Goal: Task Accomplishment & Management: Complete application form

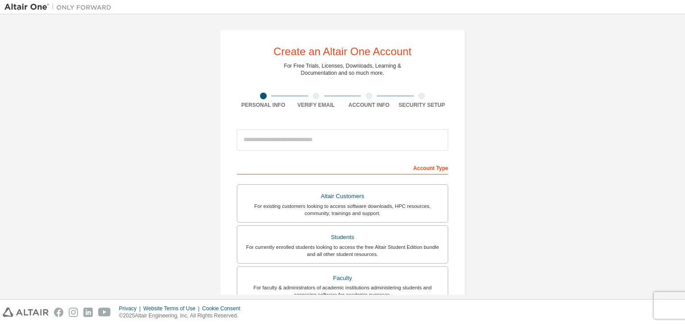
click at [97, 199] on div "Create an Altair One Account For Free Trials, Licenses, Downloads, Learning & D…" at bounding box center [342, 255] width 676 height 472
click at [567, 143] on div "Create an Altair One Account For Free Trials, Licenses, Downloads, Learning & D…" at bounding box center [342, 255] width 676 height 472
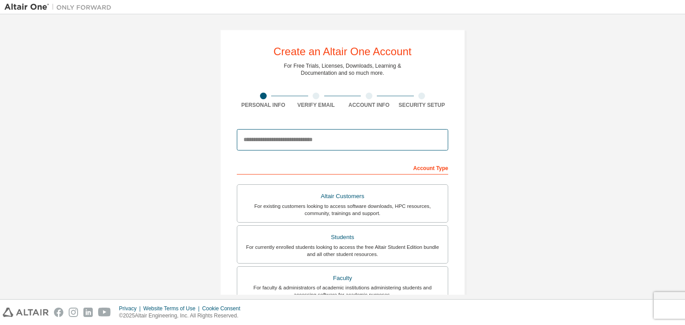
click at [302, 142] on input "email" at bounding box center [342, 139] width 211 height 21
type input "**********"
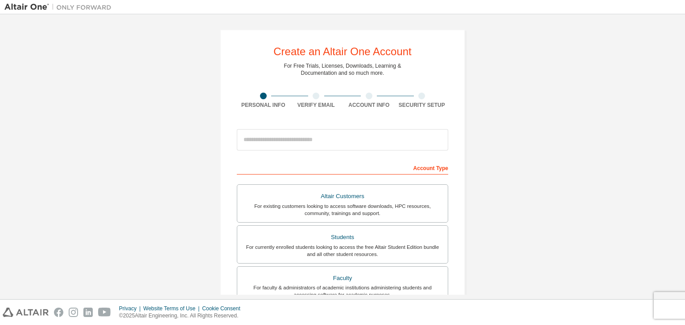
click at [558, 189] on div "Create an Altair One Account For Free Trials, Licenses, Downloads, Learning & D…" at bounding box center [342, 255] width 676 height 472
click at [554, 154] on div "Create an Altair One Account For Free Trials, Licenses, Downloads, Learning & D…" at bounding box center [342, 255] width 676 height 472
click at [528, 78] on div "Create an Altair One Account For Free Trials, Licenses, Downloads, Learning & D…" at bounding box center [342, 255] width 676 height 472
drag, startPoint x: 579, startPoint y: 0, endPoint x: 650, endPoint y: 81, distance: 107.4
click at [650, 81] on div "Create an Altair One Account For Free Trials, Licenses, Downloads, Learning & D…" at bounding box center [342, 255] width 676 height 472
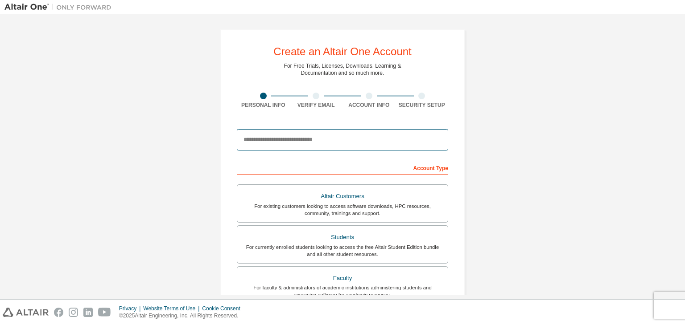
click at [316, 144] on input "email" at bounding box center [342, 139] width 211 height 21
type input "*"
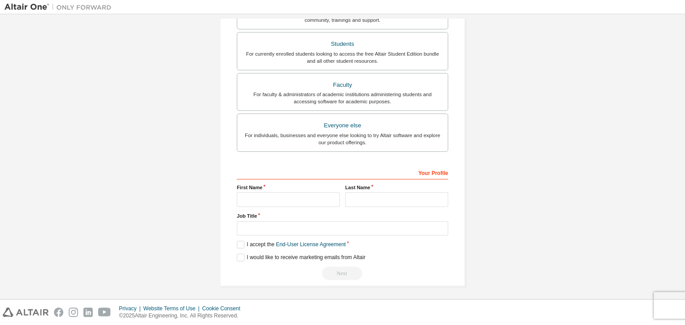
scroll to position [194, 0]
type input "**********"
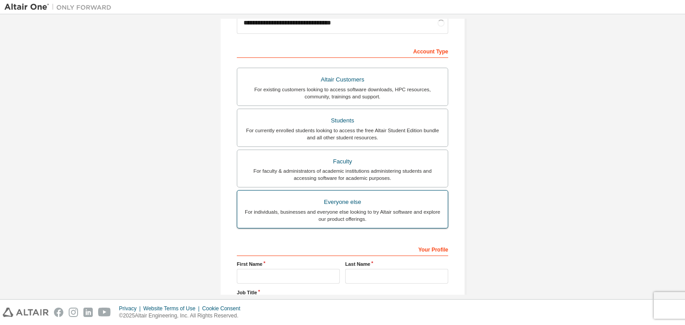
click at [311, 197] on div "Everyone else" at bounding box center [342, 202] width 200 height 12
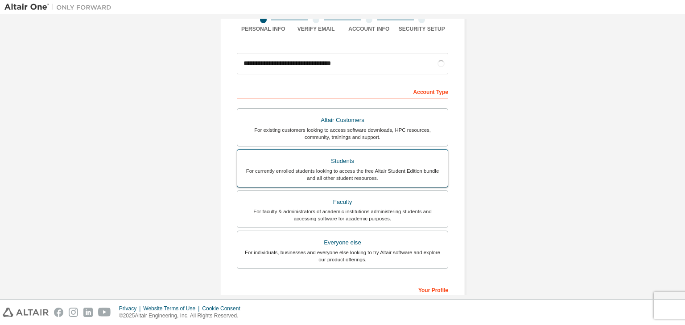
scroll to position [89, 0]
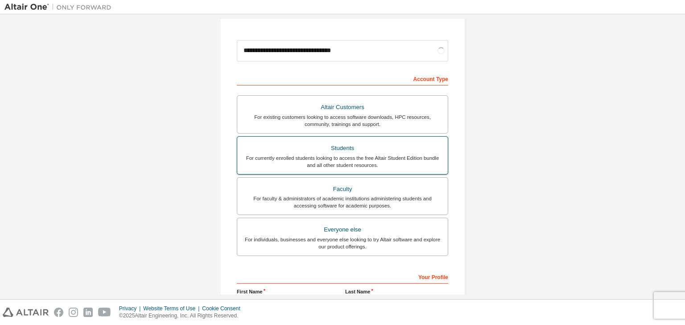
click at [361, 160] on div "For currently enrolled students looking to access the free Altair Student Editi…" at bounding box center [342, 162] width 200 height 14
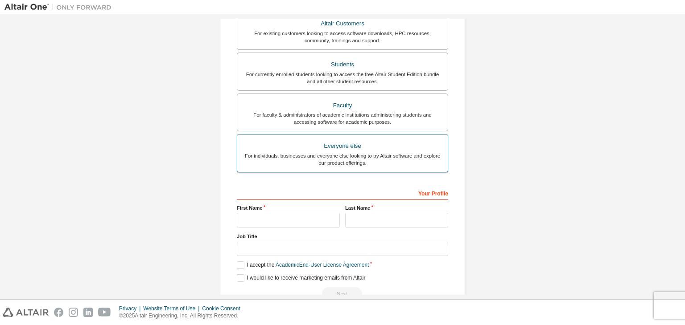
scroll to position [194, 0]
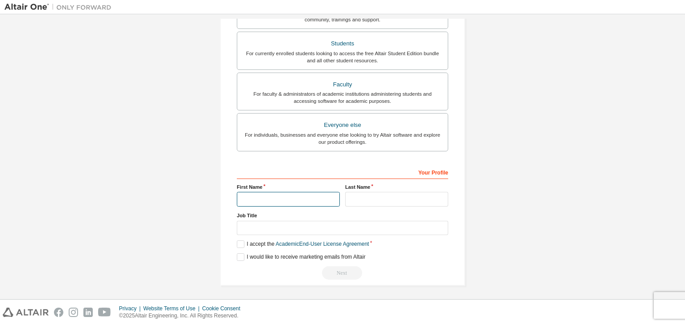
click at [283, 197] on input "text" at bounding box center [288, 199] width 103 height 15
type input "**********"
click at [361, 205] on input "text" at bounding box center [396, 199] width 103 height 15
type input "*****"
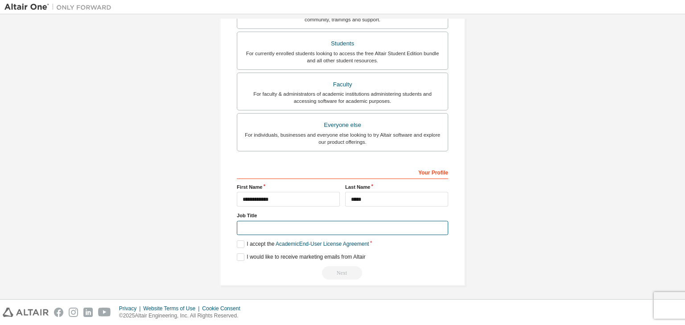
click at [248, 229] on input "text" at bounding box center [342, 228] width 211 height 15
click at [238, 241] on label "I accept the Academic End-User License Agreement" at bounding box center [303, 245] width 132 height 8
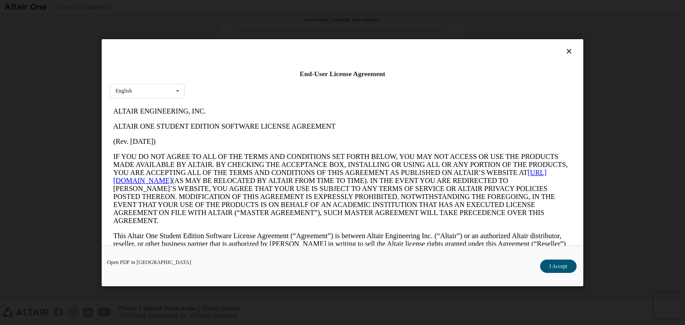
scroll to position [0, 0]
click at [560, 263] on button "I Accept" at bounding box center [558, 266] width 37 height 13
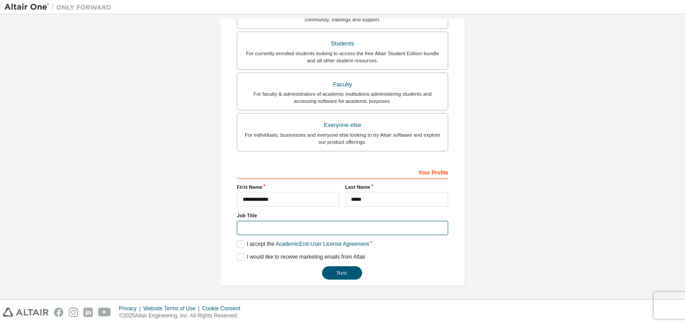
click at [291, 225] on input "text" at bounding box center [342, 228] width 211 height 15
click at [130, 148] on div "**********" at bounding box center [342, 61] width 676 height 472
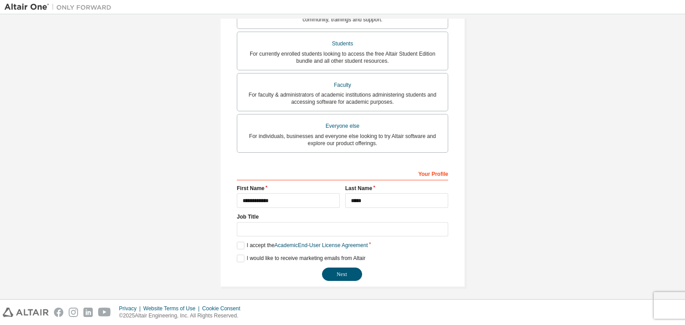
scroll to position [194, 0]
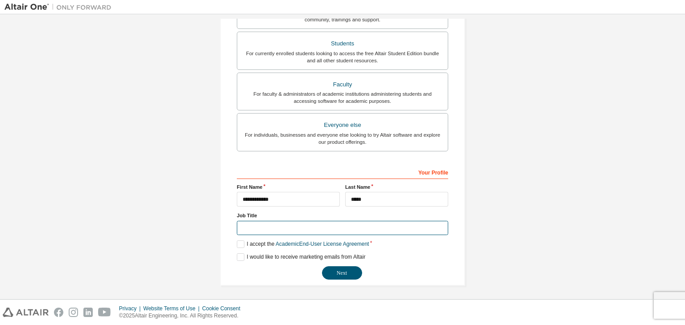
click at [259, 228] on input "text" at bounding box center [342, 228] width 211 height 15
type input "****"
click at [331, 272] on button "Next" at bounding box center [342, 273] width 40 height 13
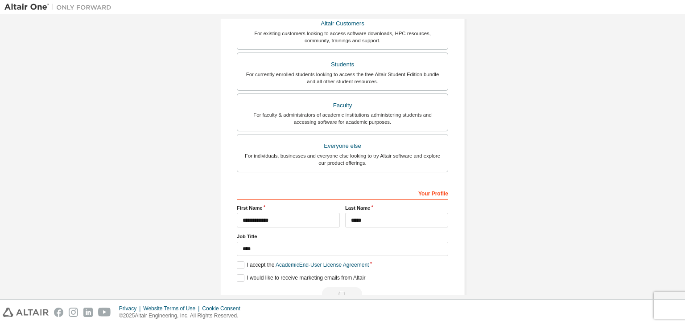
scroll to position [0, 0]
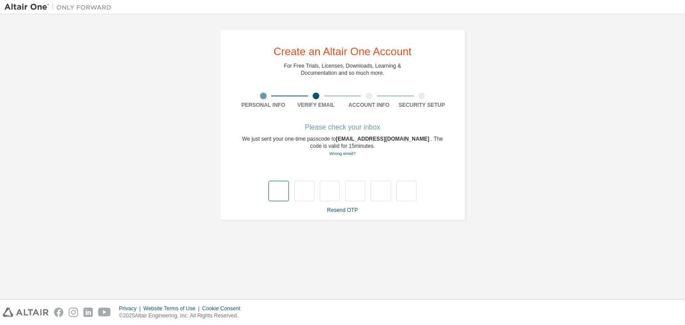
type input "*"
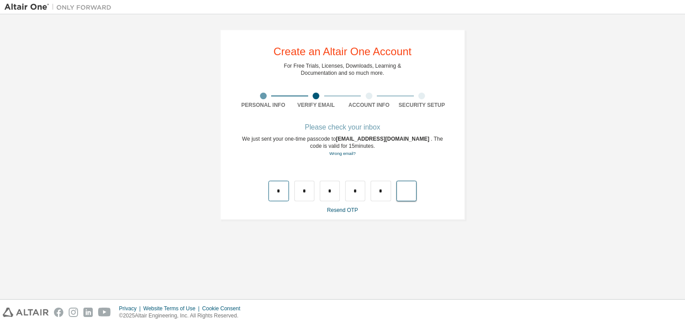
type input "*"
click at [280, 196] on input "text" at bounding box center [278, 191] width 20 height 21
type input "*"
drag, startPoint x: 307, startPoint y: 191, endPoint x: 301, endPoint y: 191, distance: 5.3
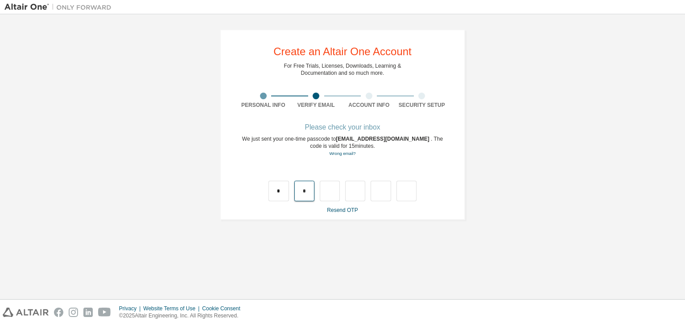
click at [301, 191] on input "*" at bounding box center [304, 191] width 20 height 21
click at [301, 191] on input "text" at bounding box center [304, 191] width 20 height 21
type input "*"
click at [335, 195] on input "*" at bounding box center [330, 191] width 20 height 21
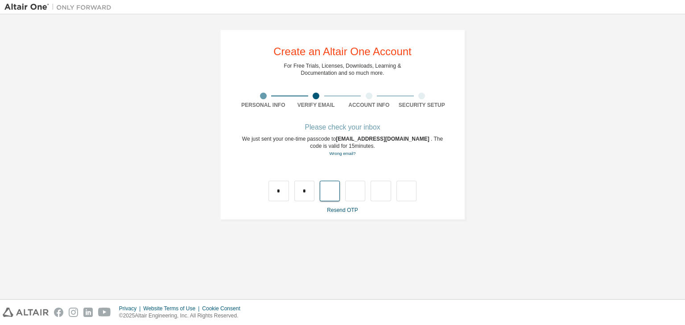
click at [335, 195] on input "text" at bounding box center [330, 191] width 20 height 21
type input "*"
drag, startPoint x: 359, startPoint y: 192, endPoint x: 353, endPoint y: 192, distance: 5.8
click at [353, 192] on input "*" at bounding box center [355, 191] width 20 height 21
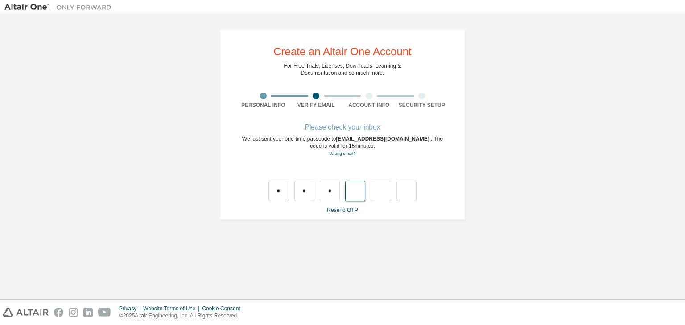
click at [356, 192] on input "text" at bounding box center [355, 191] width 20 height 21
type input "*"
drag, startPoint x: 381, startPoint y: 189, endPoint x: 374, endPoint y: 190, distance: 6.7
click at [374, 190] on input "*" at bounding box center [380, 191] width 20 height 21
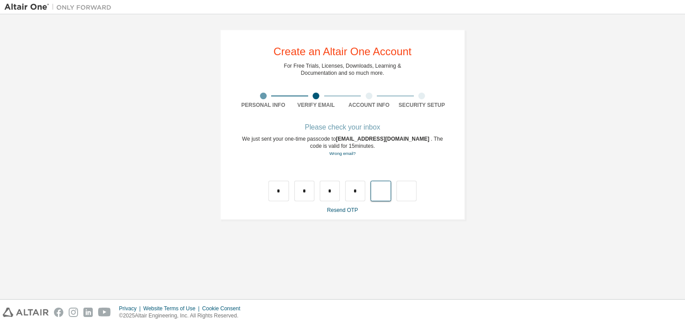
click at [374, 190] on input "text" at bounding box center [380, 191] width 20 height 21
type input "*"
click at [401, 193] on input "text" at bounding box center [406, 191] width 20 height 21
type input "**"
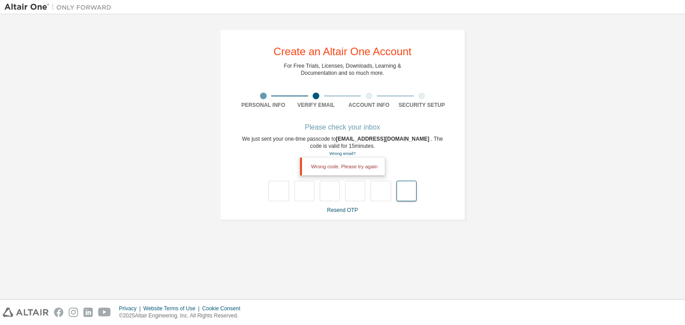
click at [402, 192] on input "text" at bounding box center [406, 191] width 20 height 21
type input "***"
click at [279, 195] on input "text" at bounding box center [278, 191] width 20 height 21
type input "*"
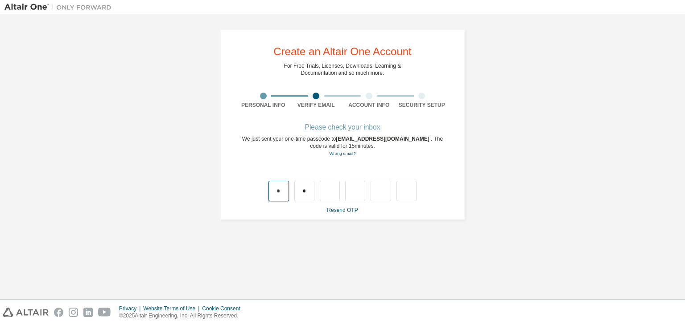
click at [279, 195] on input "*" at bounding box center [278, 191] width 20 height 21
type input "*"
click at [413, 192] on input "text" at bounding box center [406, 191] width 20 height 20
type input "*"
click at [276, 192] on input "text" at bounding box center [278, 191] width 20 height 21
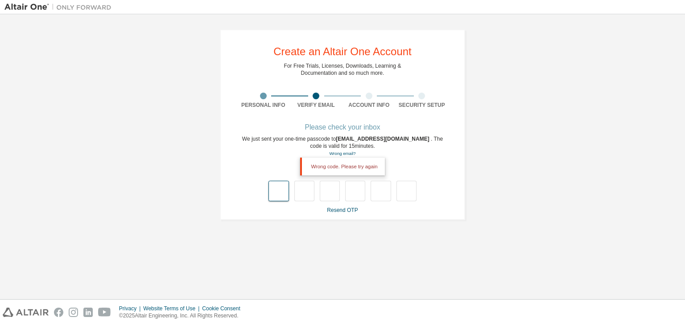
type input "*"
click at [308, 188] on input "*" at bounding box center [304, 191] width 20 height 21
type input "*"
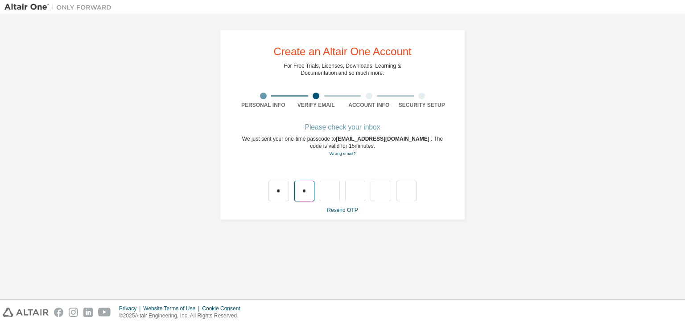
click at [307, 193] on input "*" at bounding box center [304, 191] width 20 height 21
click at [307, 193] on input "text" at bounding box center [304, 191] width 20 height 21
type input "*"
click at [335, 193] on input "*" at bounding box center [330, 191] width 20 height 21
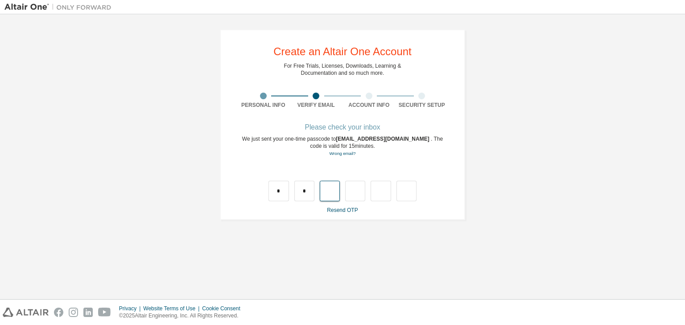
click at [324, 190] on input "text" at bounding box center [330, 191] width 20 height 21
type input "*"
click at [357, 191] on input "*" at bounding box center [355, 191] width 20 height 21
click at [361, 195] on input "text" at bounding box center [355, 191] width 20 height 21
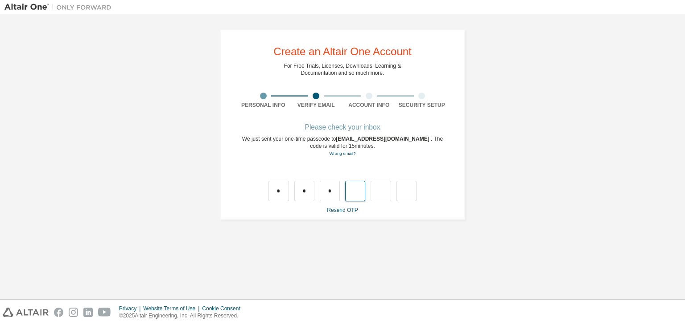
type input "*"
click at [382, 189] on input "*" at bounding box center [380, 191] width 20 height 21
click at [387, 189] on input "text" at bounding box center [380, 191] width 20 height 21
click at [356, 191] on input "*" at bounding box center [355, 191] width 20 height 21
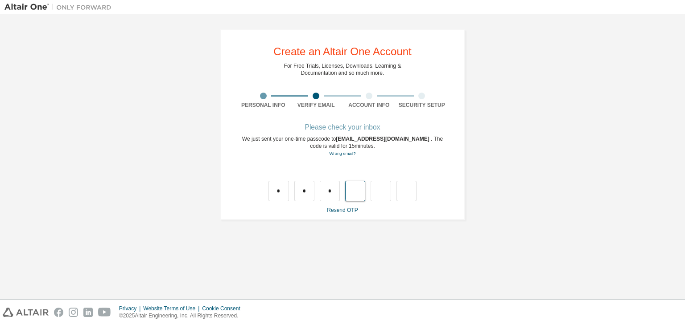
type input "*"
click at [279, 190] on input "text" at bounding box center [278, 191] width 20 height 21
type input "*"
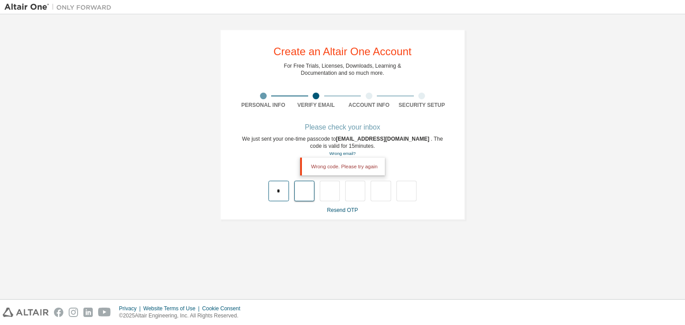
type input "*"
drag, startPoint x: 306, startPoint y: 189, endPoint x: 278, endPoint y: 193, distance: 27.9
click at [278, 193] on div "* *" at bounding box center [342, 191] width 148 height 21
click at [301, 197] on input "text" at bounding box center [304, 191] width 20 height 21
type input "*"
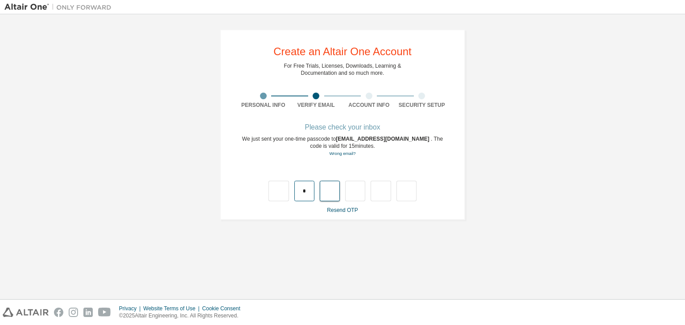
type input "*"
drag, startPoint x: 330, startPoint y: 189, endPoint x: 309, endPoint y: 190, distance: 21.0
click at [309, 190] on div "* *" at bounding box center [342, 191] width 148 height 21
click at [344, 212] on link "Resend OTP" at bounding box center [342, 210] width 31 height 6
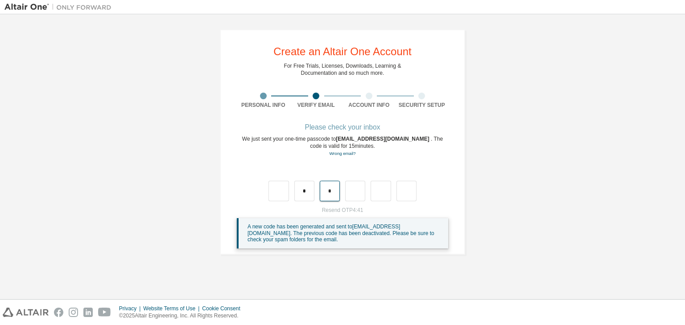
click at [333, 192] on input "*" at bounding box center [330, 191] width 20 height 21
click at [307, 189] on input "text" at bounding box center [304, 191] width 20 height 21
type input "*"
click at [307, 197] on input "*" at bounding box center [304, 191] width 20 height 21
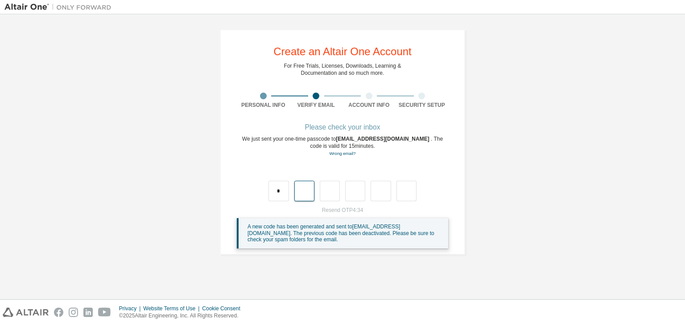
type input "*"
click at [307, 196] on input "*" at bounding box center [304, 191] width 20 height 21
type input "*"
click at [307, 195] on input "*" at bounding box center [304, 191] width 20 height 21
type input "*"
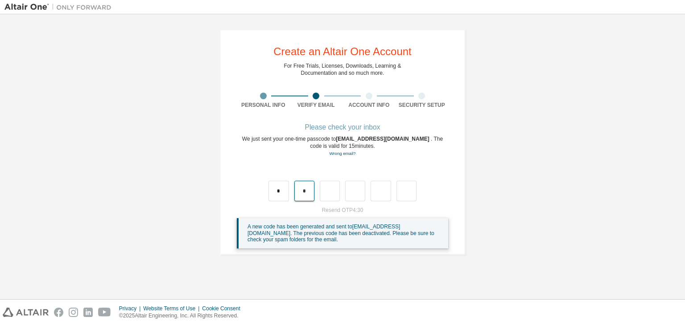
click at [307, 195] on input "*" at bounding box center [304, 191] width 20 height 21
click at [307, 195] on input "text" at bounding box center [304, 191] width 20 height 21
type input "*"
click at [333, 191] on input "*" at bounding box center [330, 191] width 20 height 21
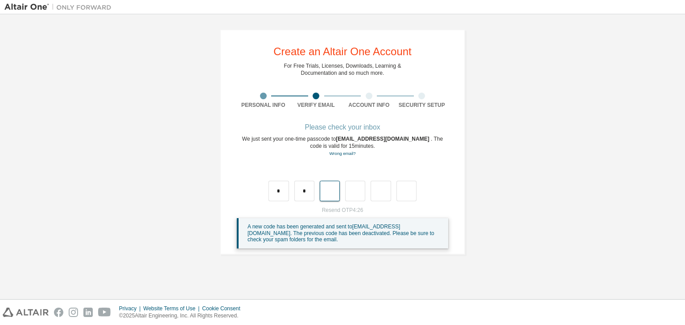
click at [333, 191] on input "text" at bounding box center [330, 191] width 20 height 21
type input "*"
click at [360, 192] on input "*" at bounding box center [355, 191] width 20 height 21
click at [360, 192] on input "text" at bounding box center [355, 191] width 20 height 21
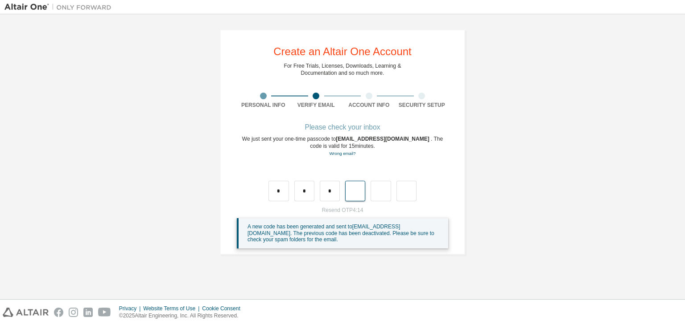
type input "*"
click at [356, 192] on input "*" at bounding box center [355, 191] width 20 height 21
click at [356, 192] on input "text" at bounding box center [355, 191] width 20 height 21
type input "*"
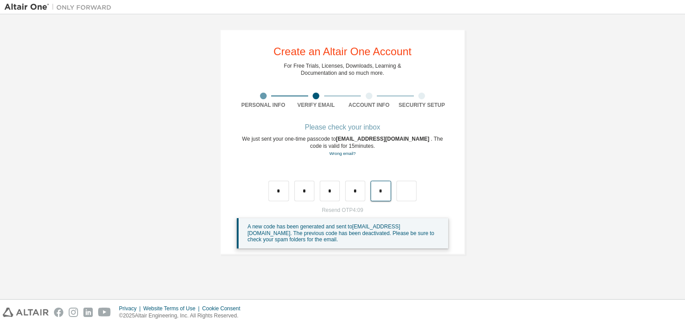
click at [387, 191] on input "*" at bounding box center [380, 191] width 20 height 21
type input "*"
